Goal: Task Accomplishment & Management: Manage account settings

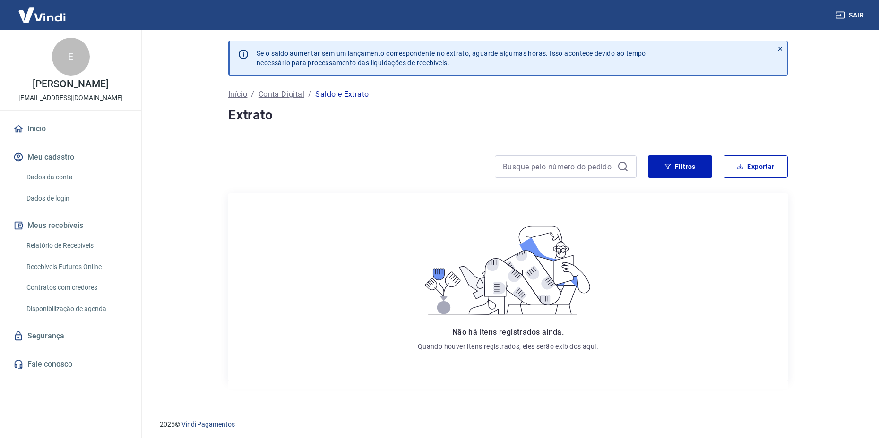
scroll to position [4, 0]
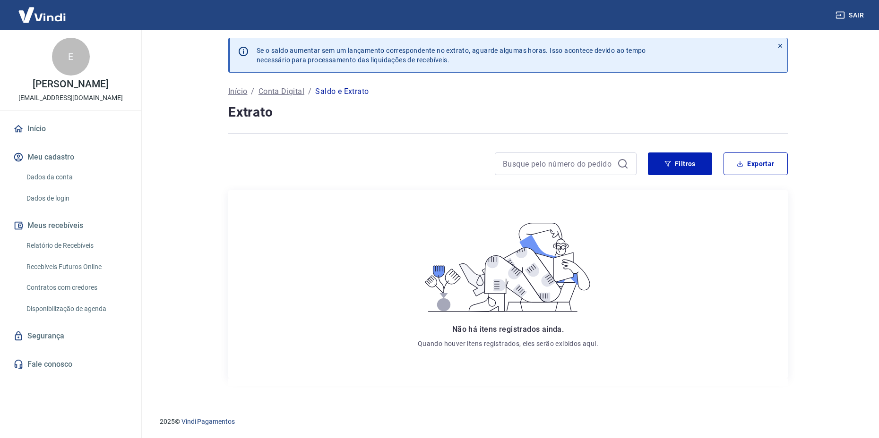
click at [38, 134] on link "Início" at bounding box center [70, 129] width 119 height 21
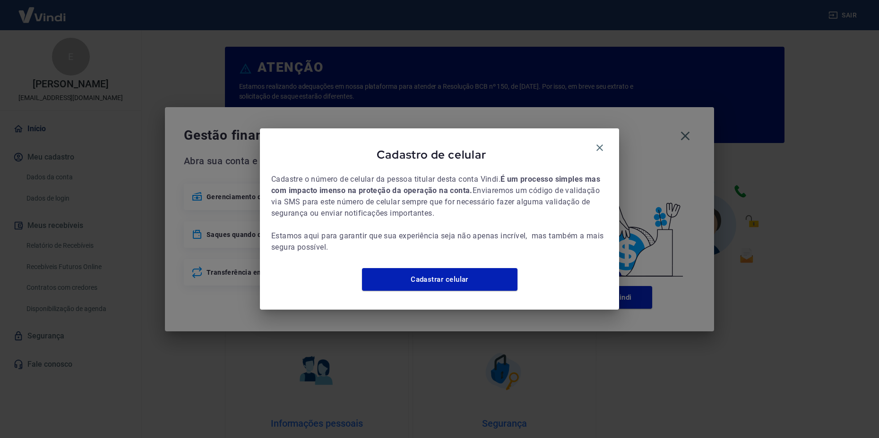
scroll to position [395, 0]
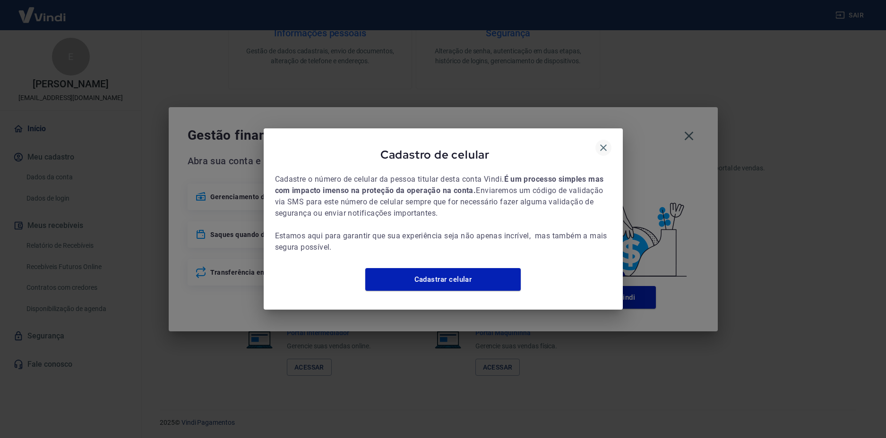
click at [602, 140] on button "button" at bounding box center [603, 148] width 16 height 16
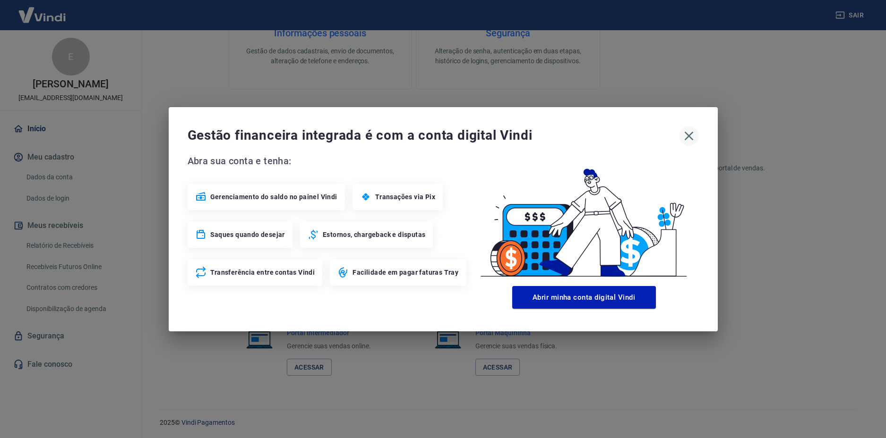
click at [692, 137] on icon "button" at bounding box center [688, 136] width 15 height 15
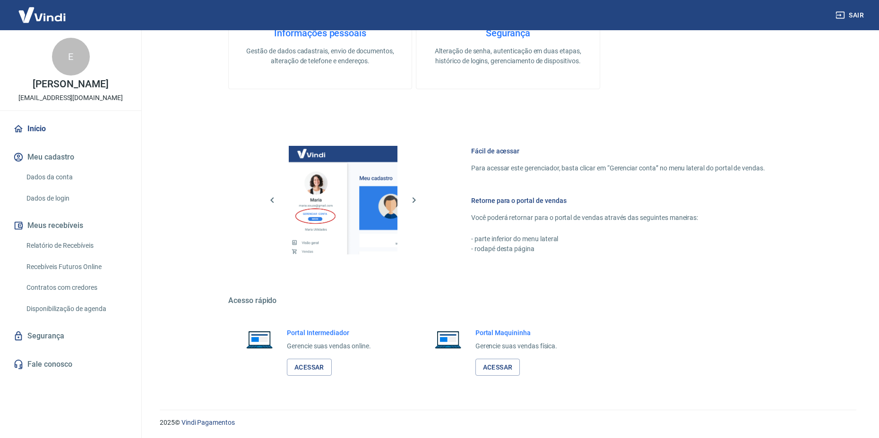
click at [318, 368] on link "Acessar" at bounding box center [309, 367] width 45 height 17
